Goal: Task Accomplishment & Management: Manage account settings

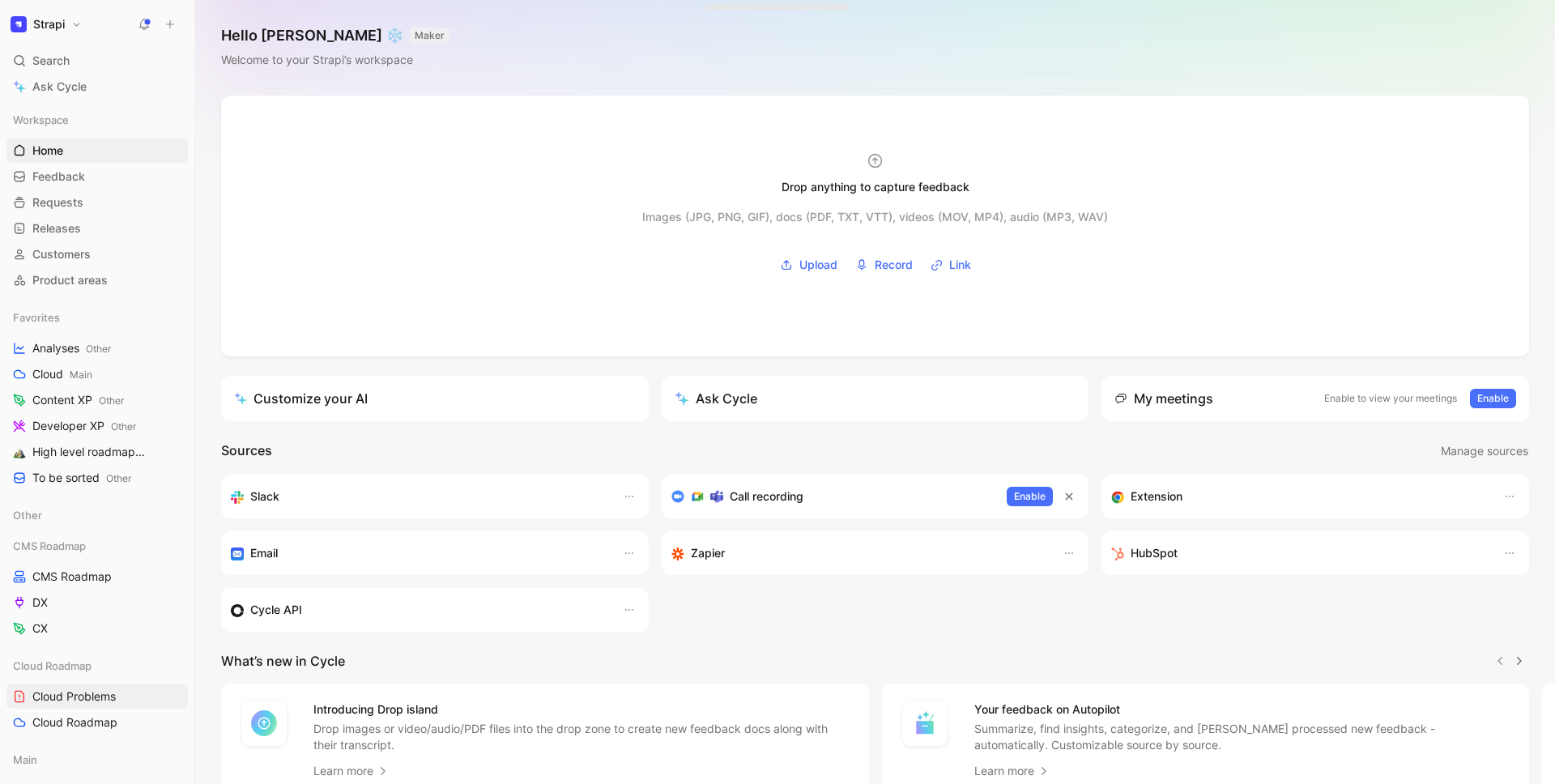
click at [43, 29] on h1 "Strapi" at bounding box center [49, 24] width 32 height 14
click at [84, 156] on div "Workspace settings G then S" at bounding box center [109, 166] width 199 height 25
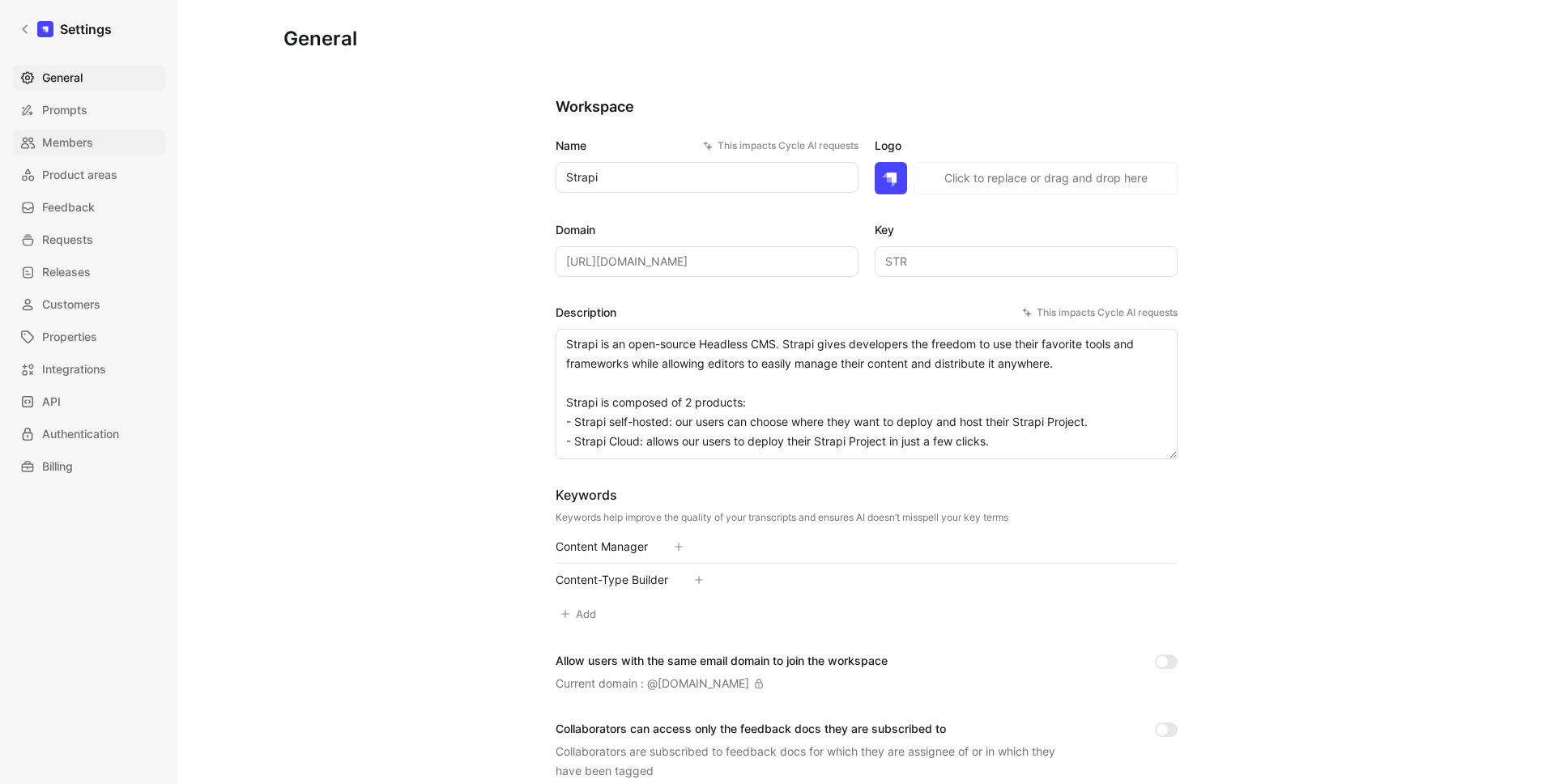
click at [69, 133] on span "Members" at bounding box center [68, 142] width 51 height 20
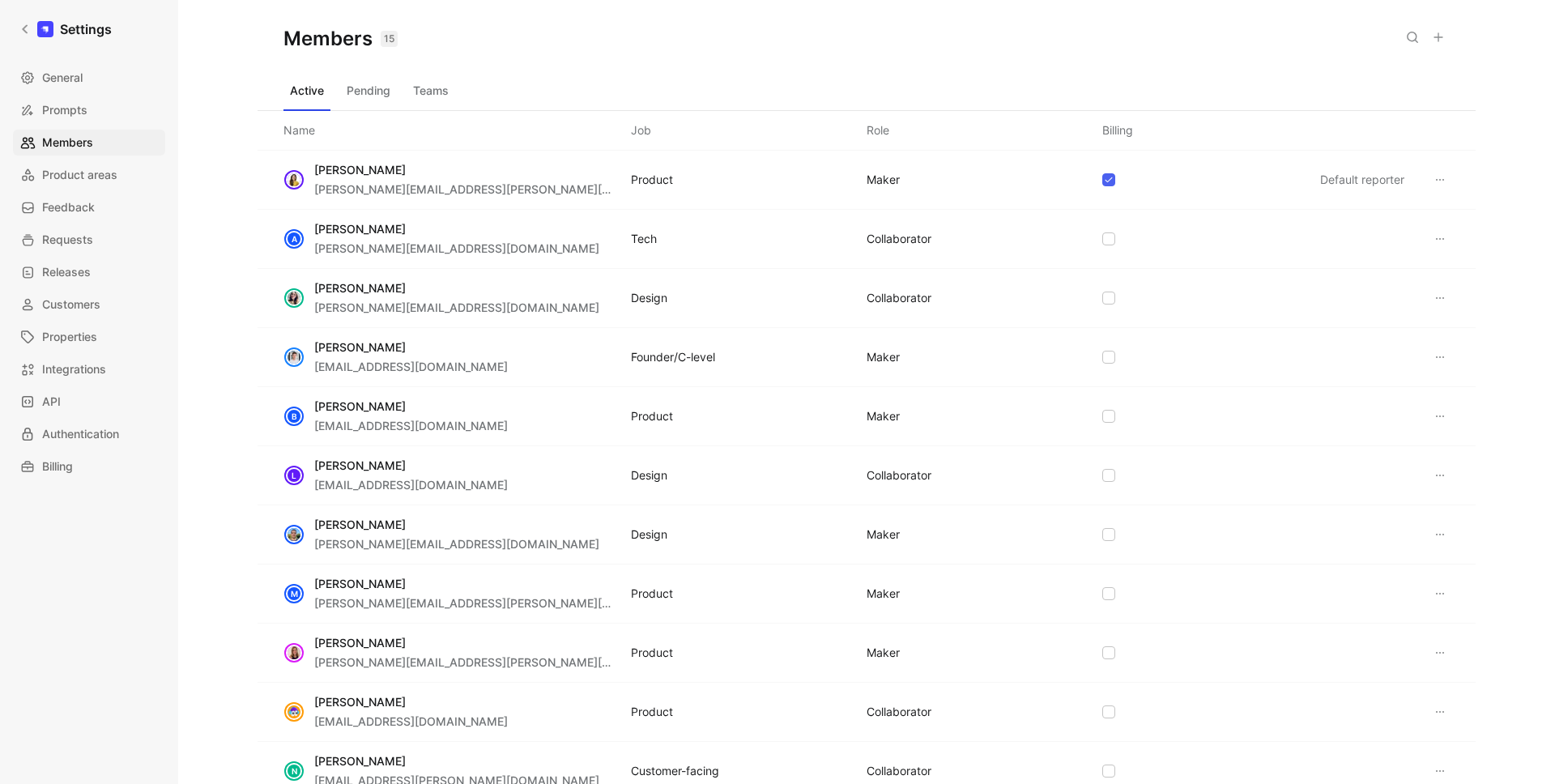
click at [1441, 33] on icon at bounding box center [1438, 38] width 13 height 13
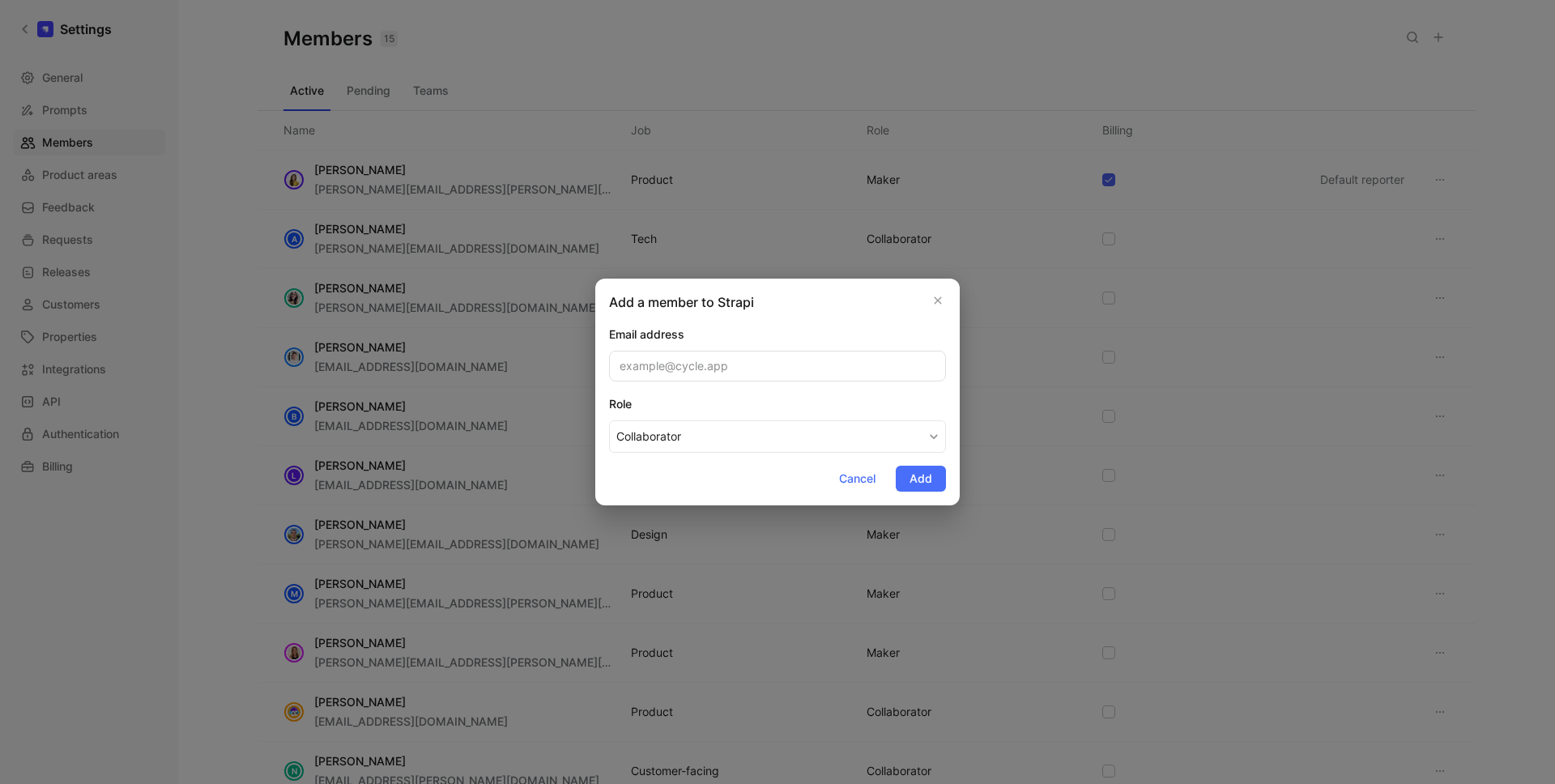
click at [712, 371] on input "email" at bounding box center [777, 366] width 336 height 31
type input "[EMAIL_ADDRESS][DOMAIN_NAME]"
click at [786, 450] on button "Collaborator" at bounding box center [777, 436] width 336 height 32
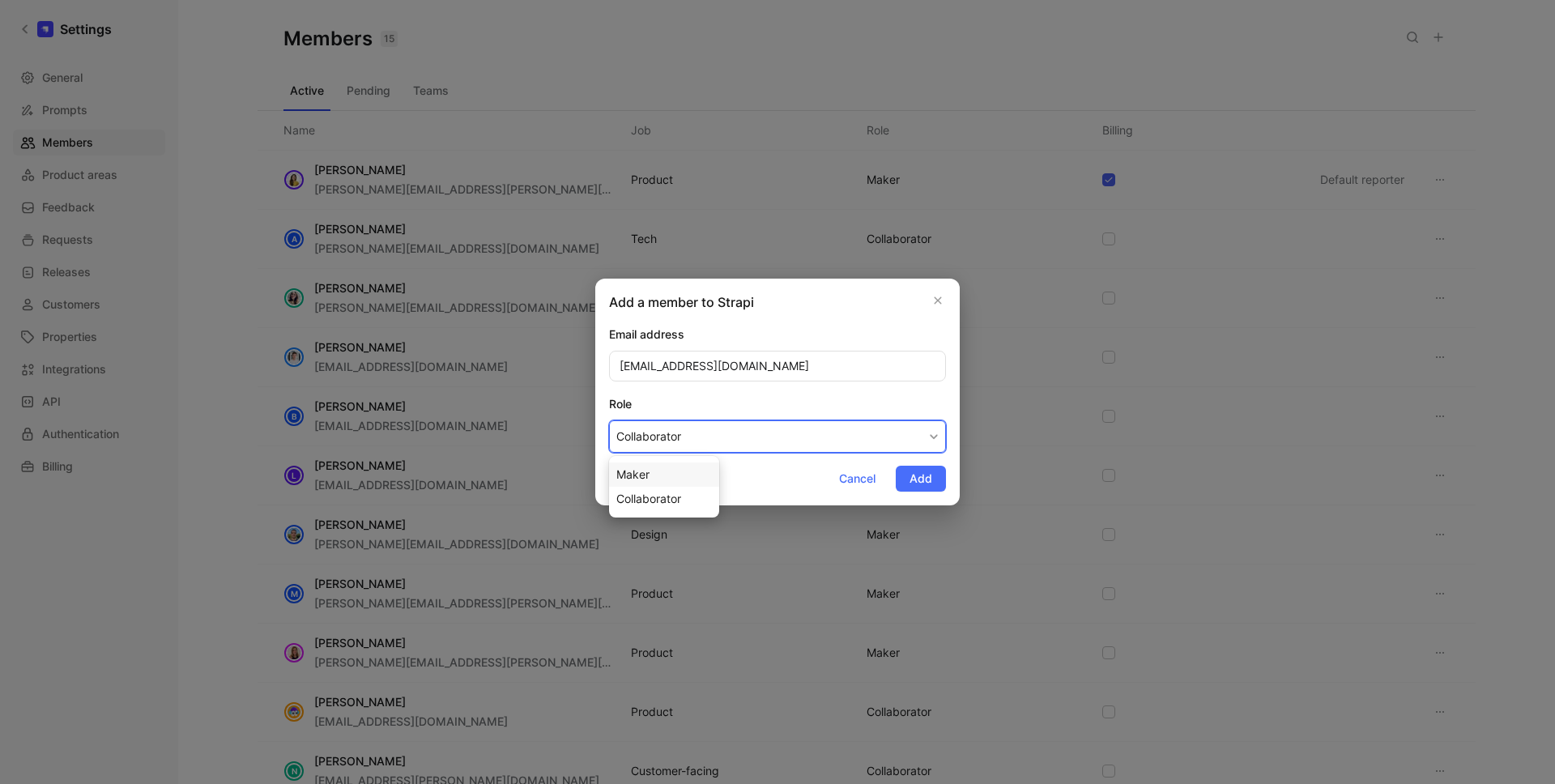
click at [679, 479] on div "Maker" at bounding box center [663, 474] width 95 height 20
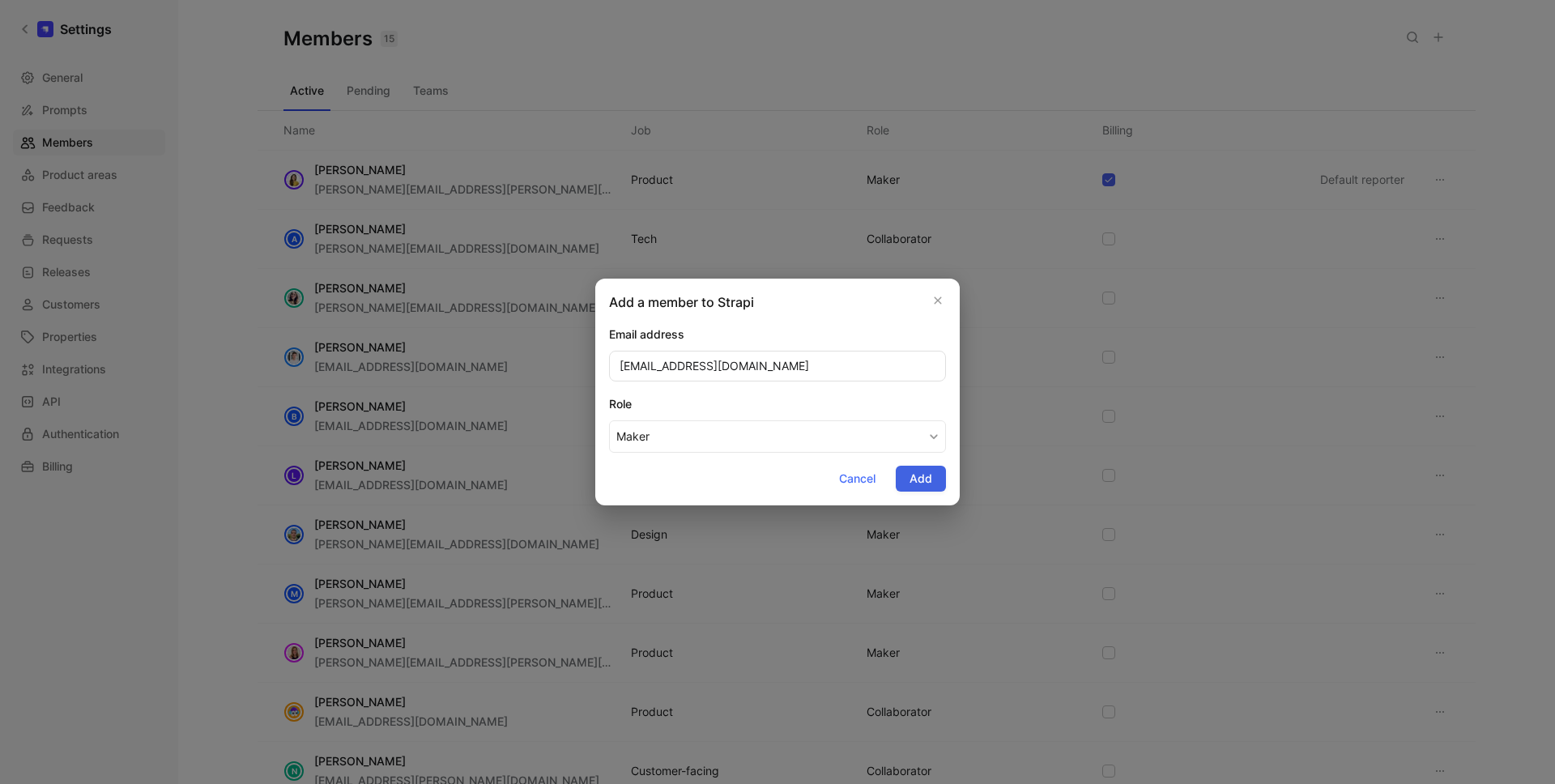
click at [933, 474] on button "Add" at bounding box center [920, 478] width 50 height 25
